Goal: Task Accomplishment & Management: Manage account settings

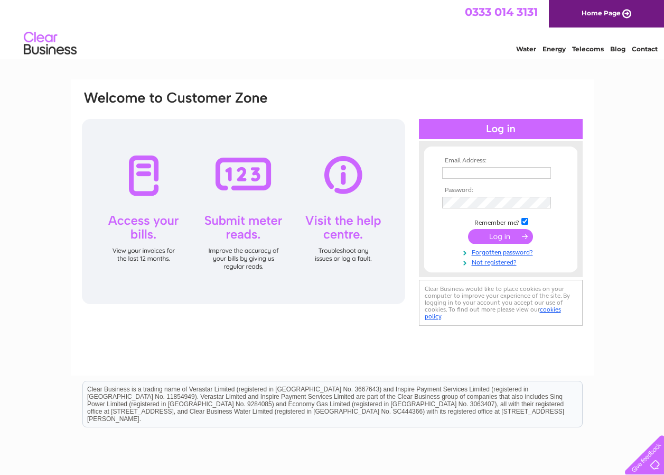
click at [472, 174] on input "text" at bounding box center [496, 173] width 109 height 12
type input "hurtiso@aol.com"
click at [492, 233] on input "submit" at bounding box center [500, 236] width 65 height 15
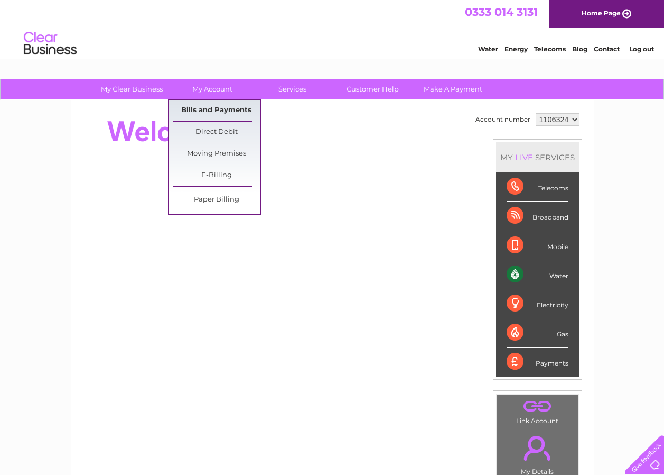
click at [227, 109] on link "Bills and Payments" at bounding box center [216, 110] width 87 height 21
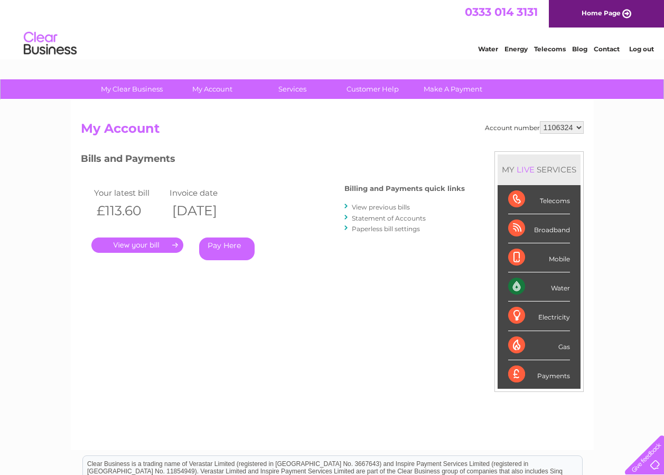
click at [140, 243] on link "." at bounding box center [137, 244] width 92 height 15
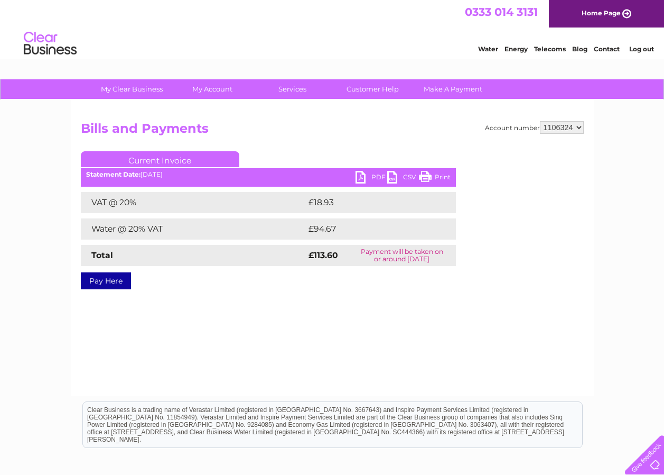
click at [363, 176] on link "PDF" at bounding box center [372, 178] width 32 height 15
